Goal: Information Seeking & Learning: Learn about a topic

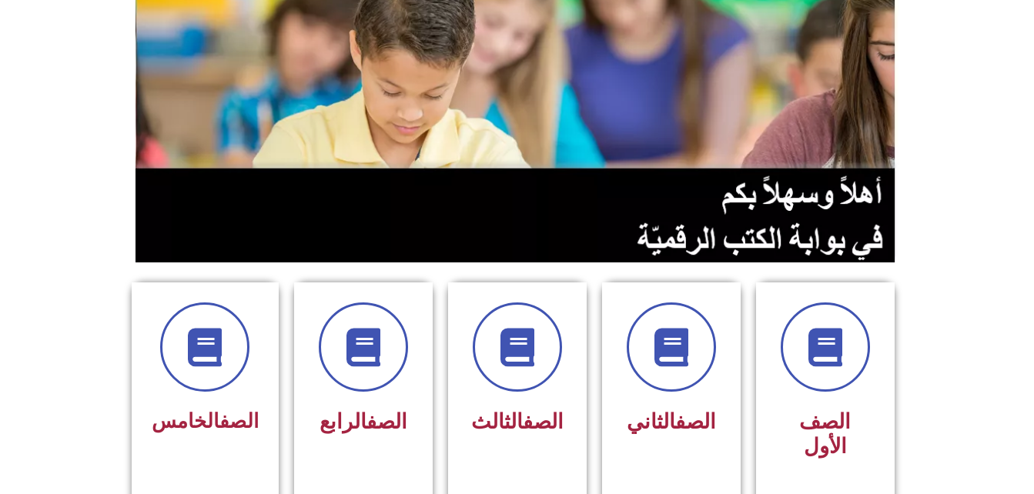
scroll to position [176, 0]
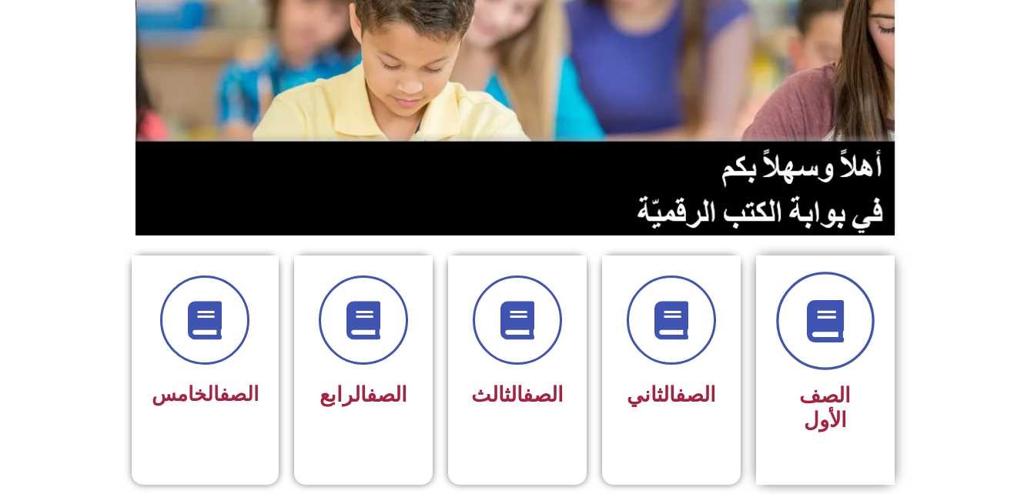
click at [795, 310] on span at bounding box center [825, 321] width 99 height 99
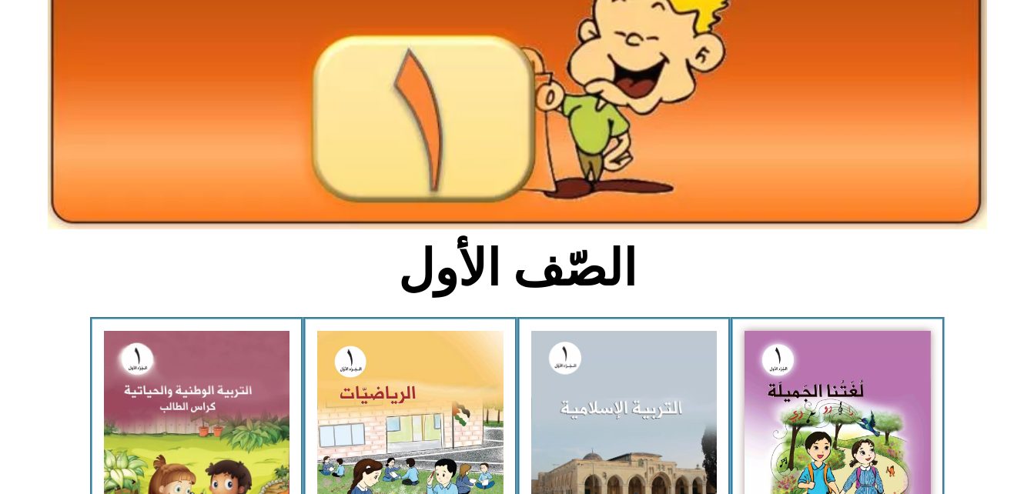
scroll to position [344, 0]
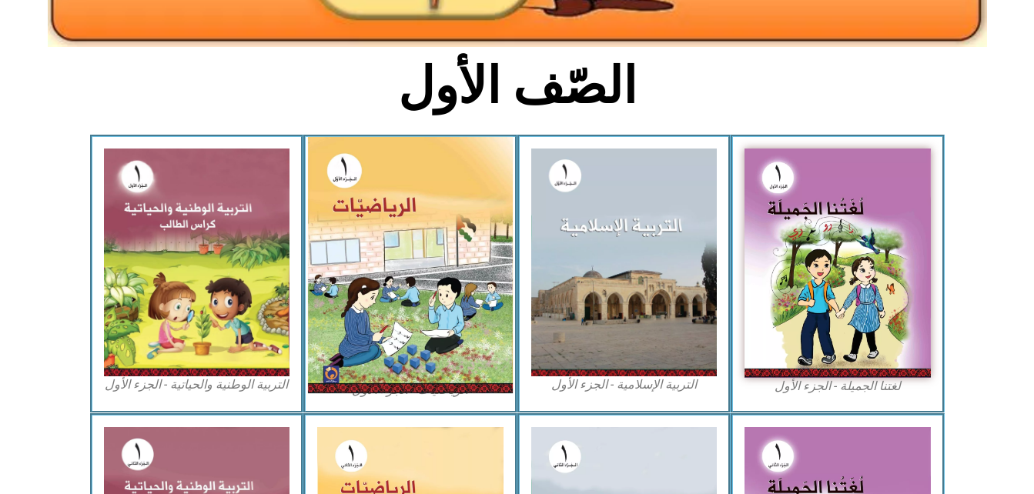
click at [346, 192] on img at bounding box center [410, 265] width 205 height 256
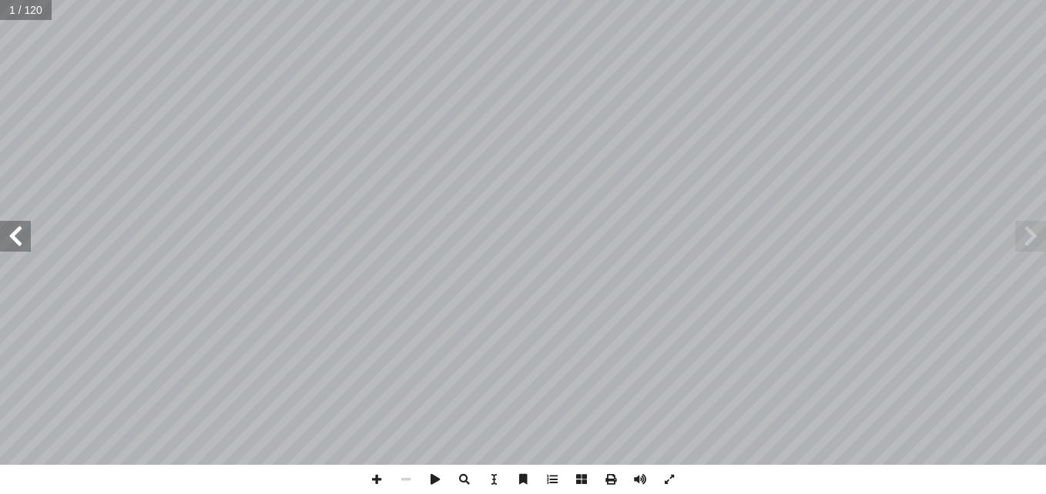
click at [29, 221] on span at bounding box center [15, 236] width 31 height 31
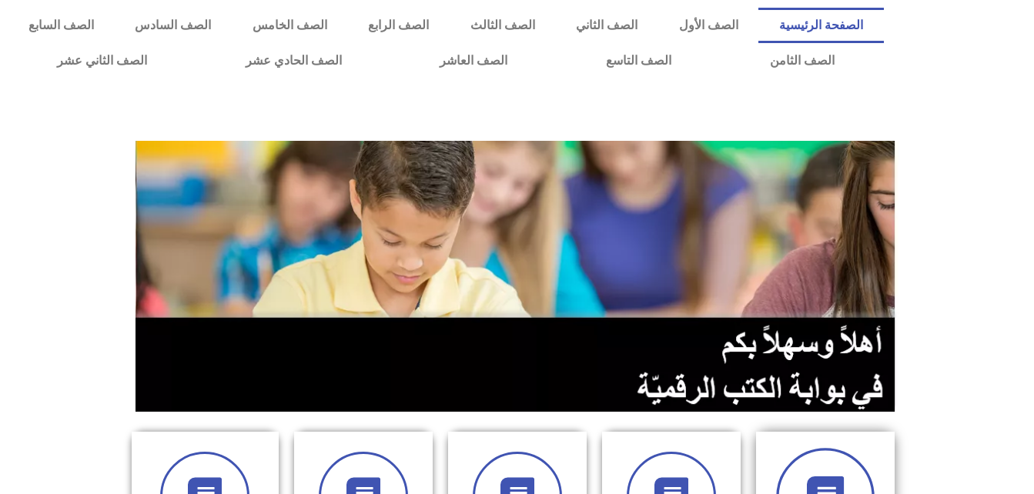
click at [852, 475] on span at bounding box center [825, 497] width 99 height 99
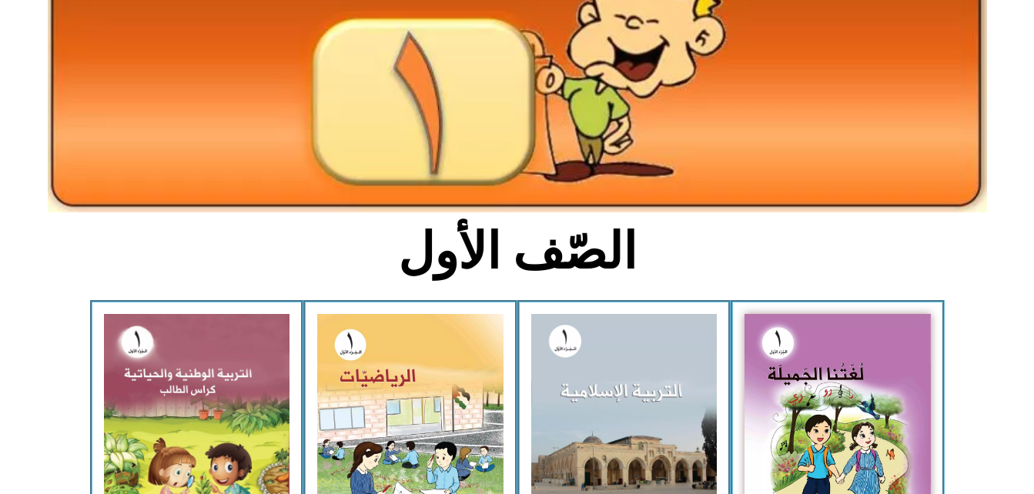
scroll to position [266, 0]
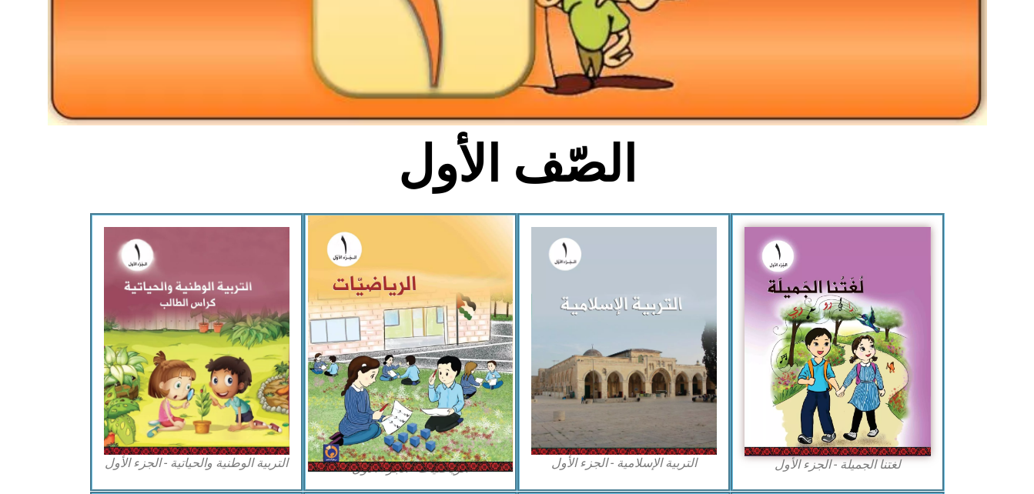
click at [452, 238] on img at bounding box center [410, 344] width 205 height 256
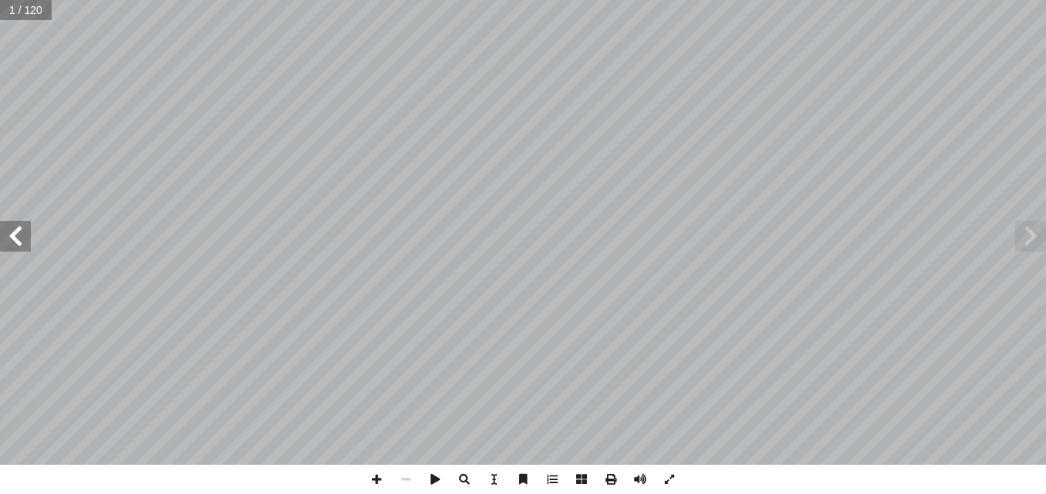
click at [9, 240] on span at bounding box center [15, 236] width 31 height 31
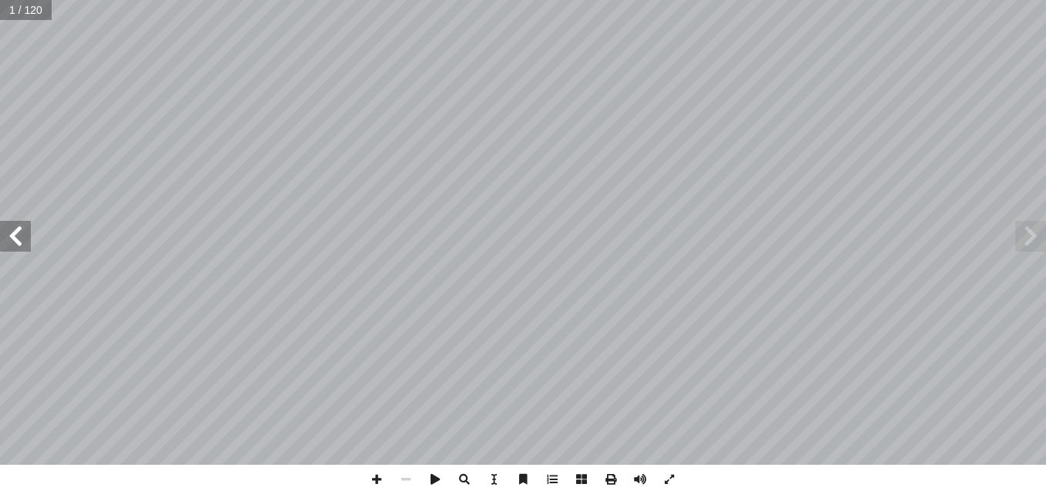
click at [9, 240] on span at bounding box center [15, 236] width 31 height 31
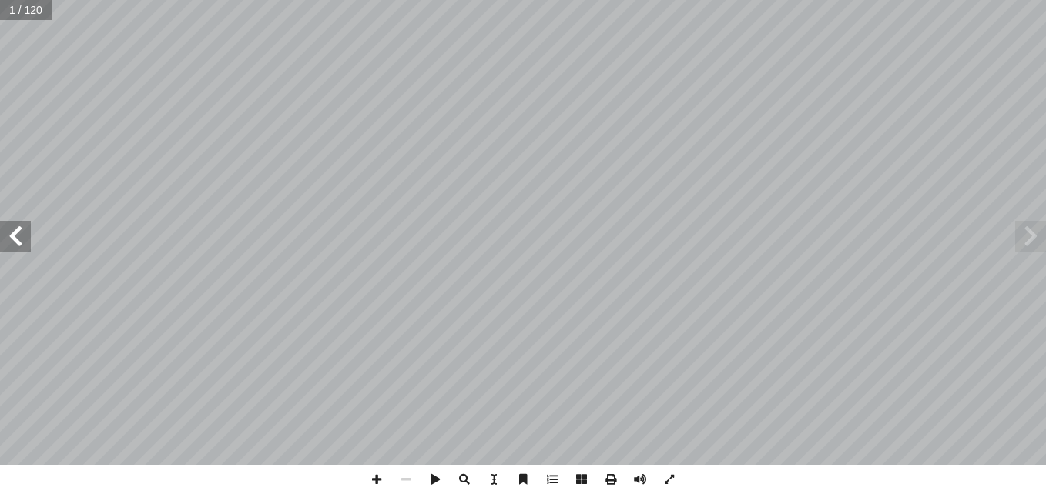
click at [9, 240] on span at bounding box center [15, 236] width 31 height 31
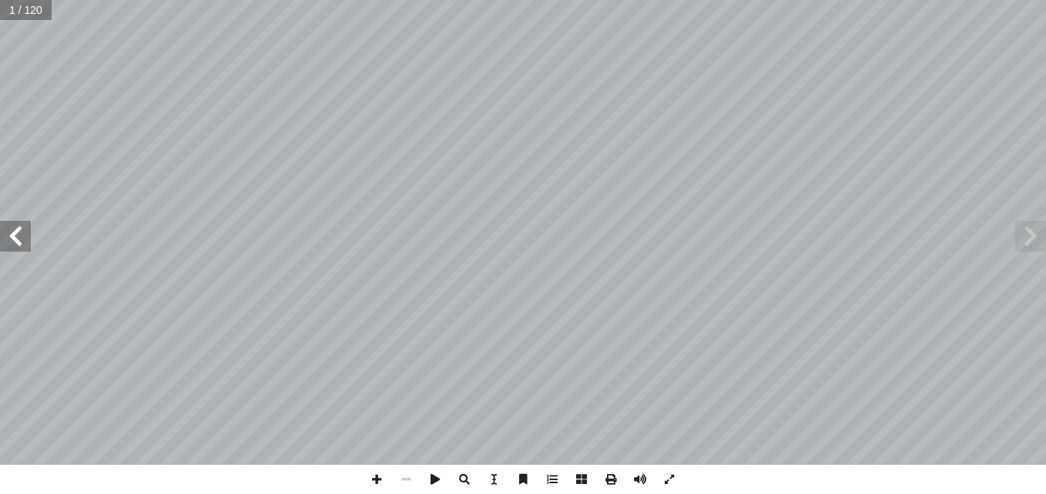
click at [9, 240] on span at bounding box center [15, 236] width 31 height 31
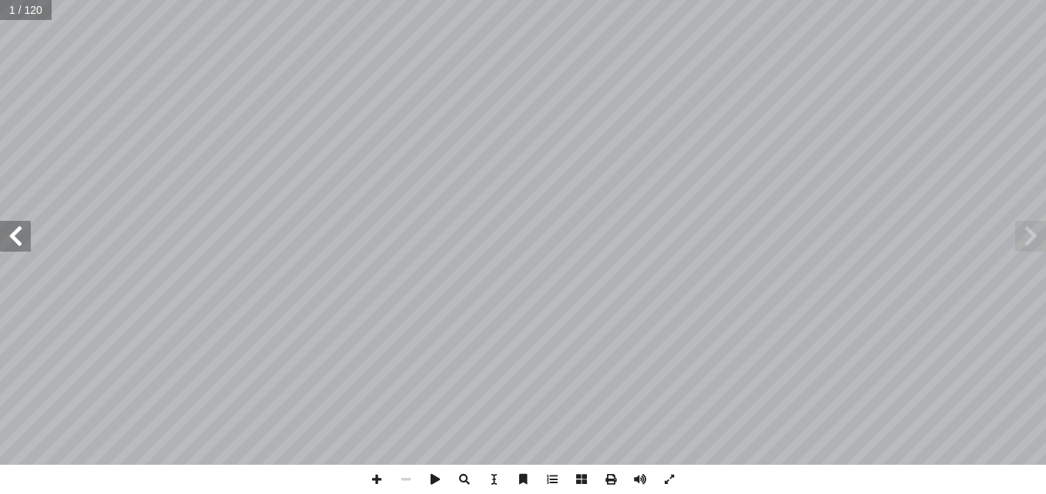
click at [9, 240] on span at bounding box center [15, 236] width 31 height 31
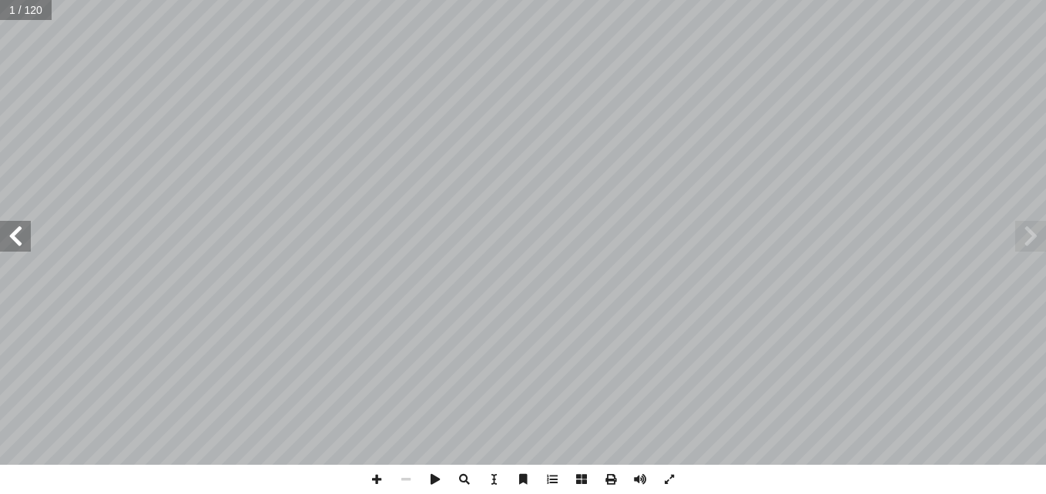
click at [9, 240] on span at bounding box center [15, 236] width 31 height 31
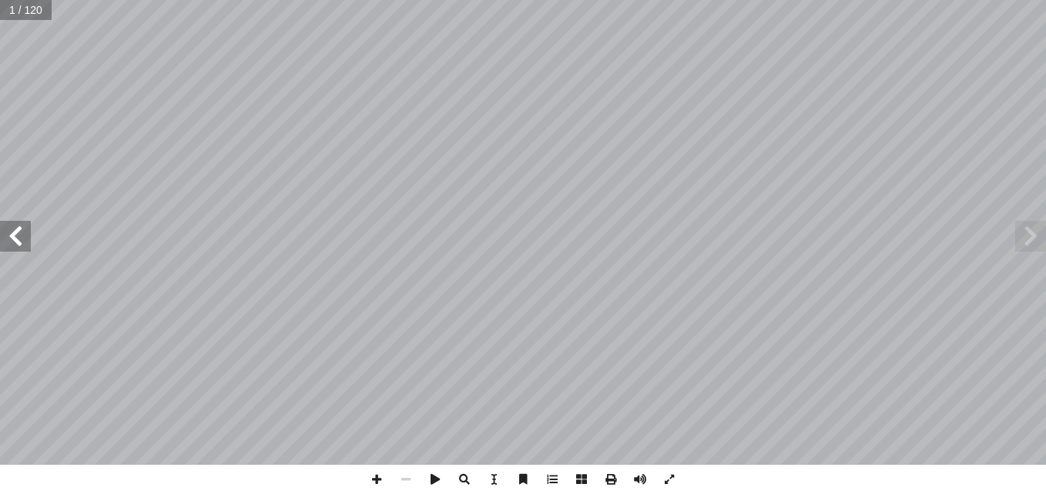
click at [9, 240] on span at bounding box center [15, 236] width 31 height 31
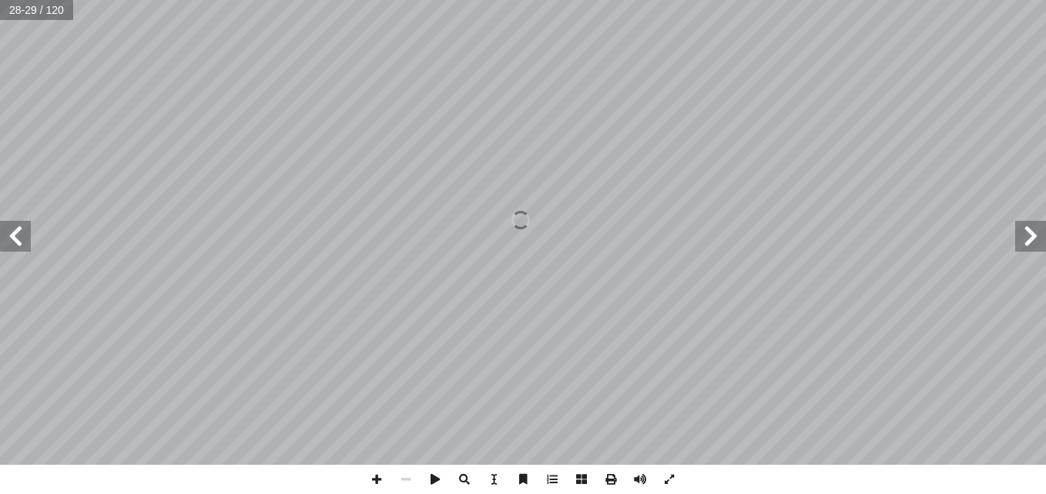
click at [9, 240] on span at bounding box center [15, 236] width 31 height 31
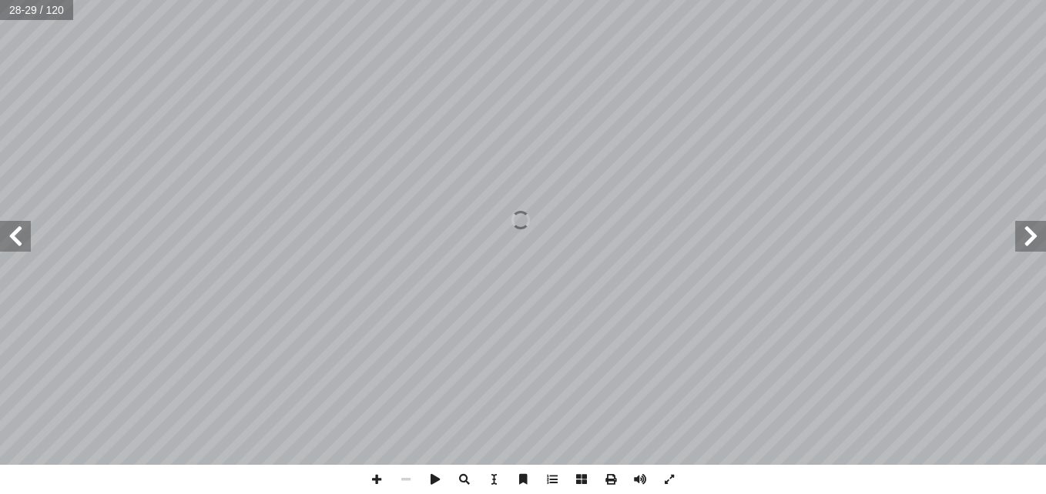
click at [9, 240] on span at bounding box center [15, 236] width 31 height 31
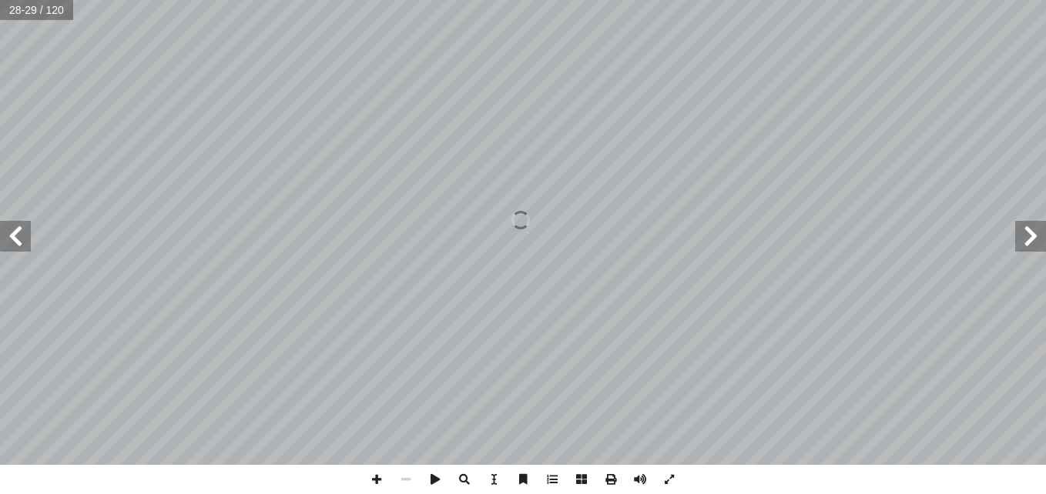
click at [9, 240] on span at bounding box center [15, 236] width 31 height 31
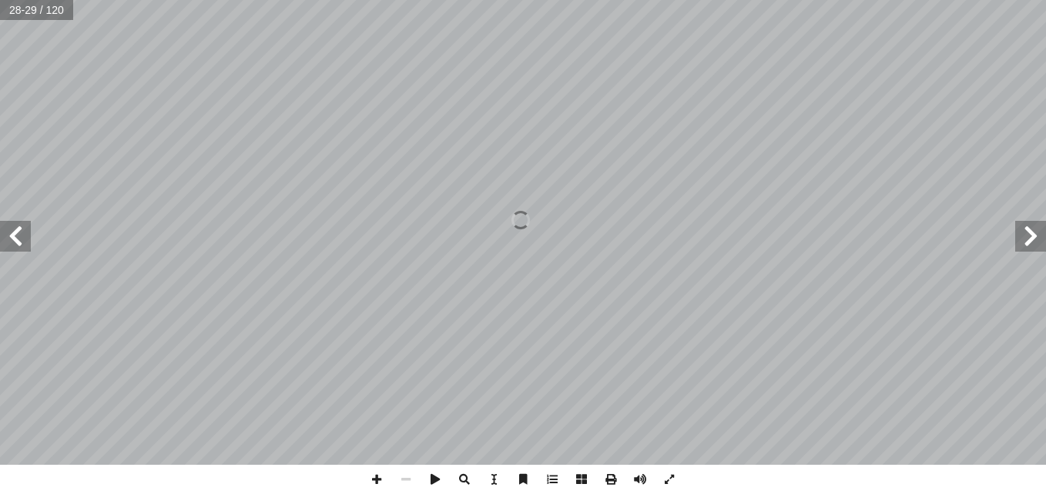
click at [9, 240] on span at bounding box center [15, 236] width 31 height 31
